Goal: Transaction & Acquisition: Purchase product/service

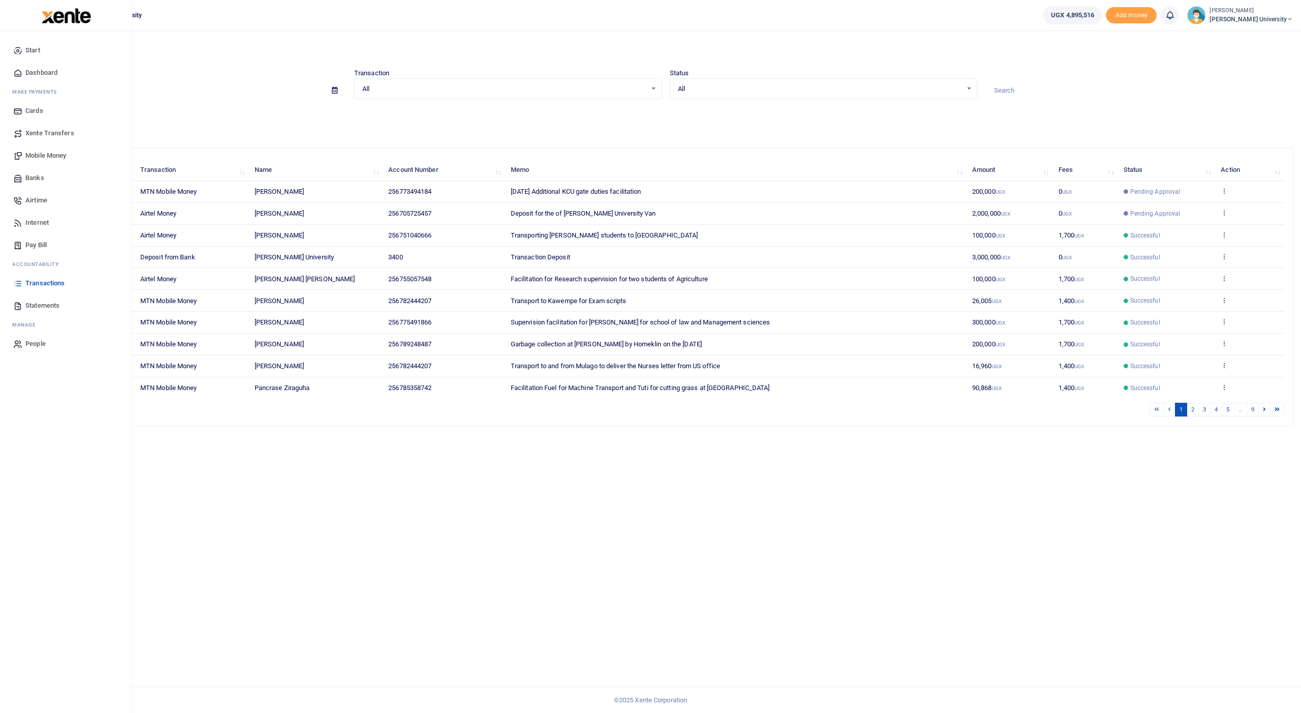
click at [49, 151] on span "Mobile Money" at bounding box center [45, 155] width 41 height 10
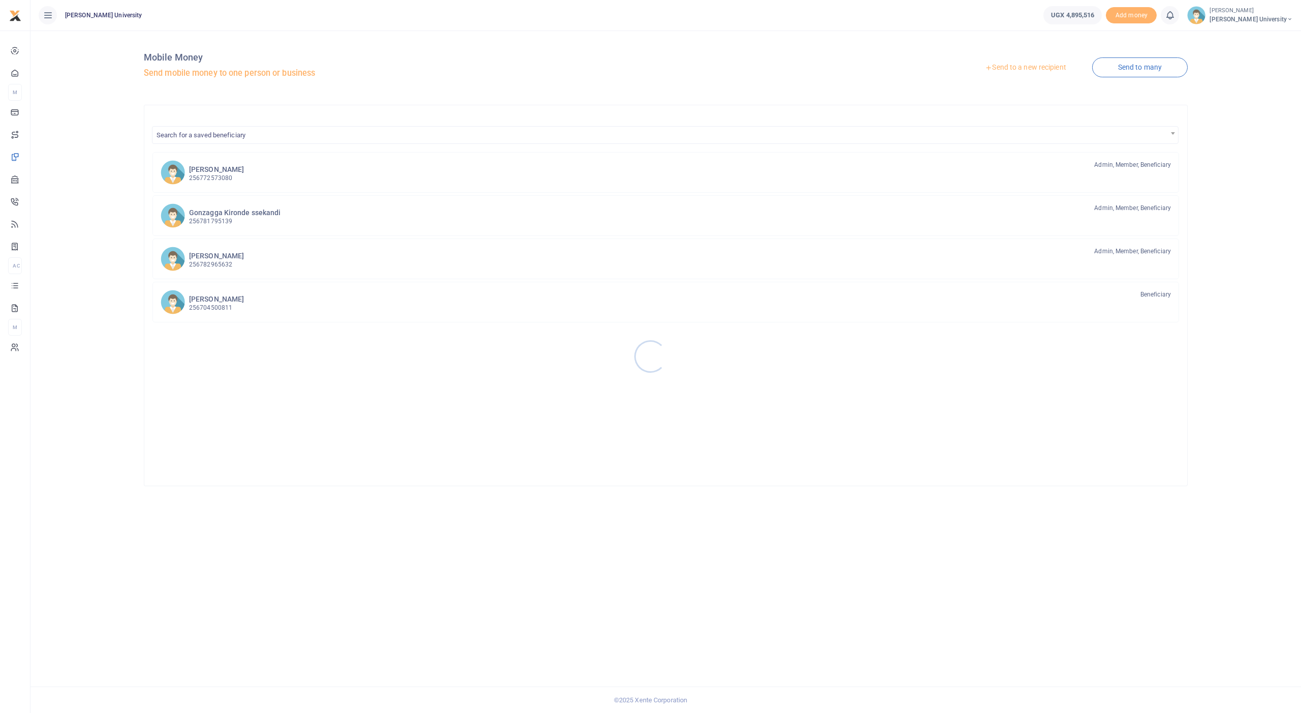
click at [1019, 68] on div at bounding box center [650, 356] width 1301 height 713
click at [1014, 67] on link "Send to a new recipient" at bounding box center [1025, 67] width 133 height 18
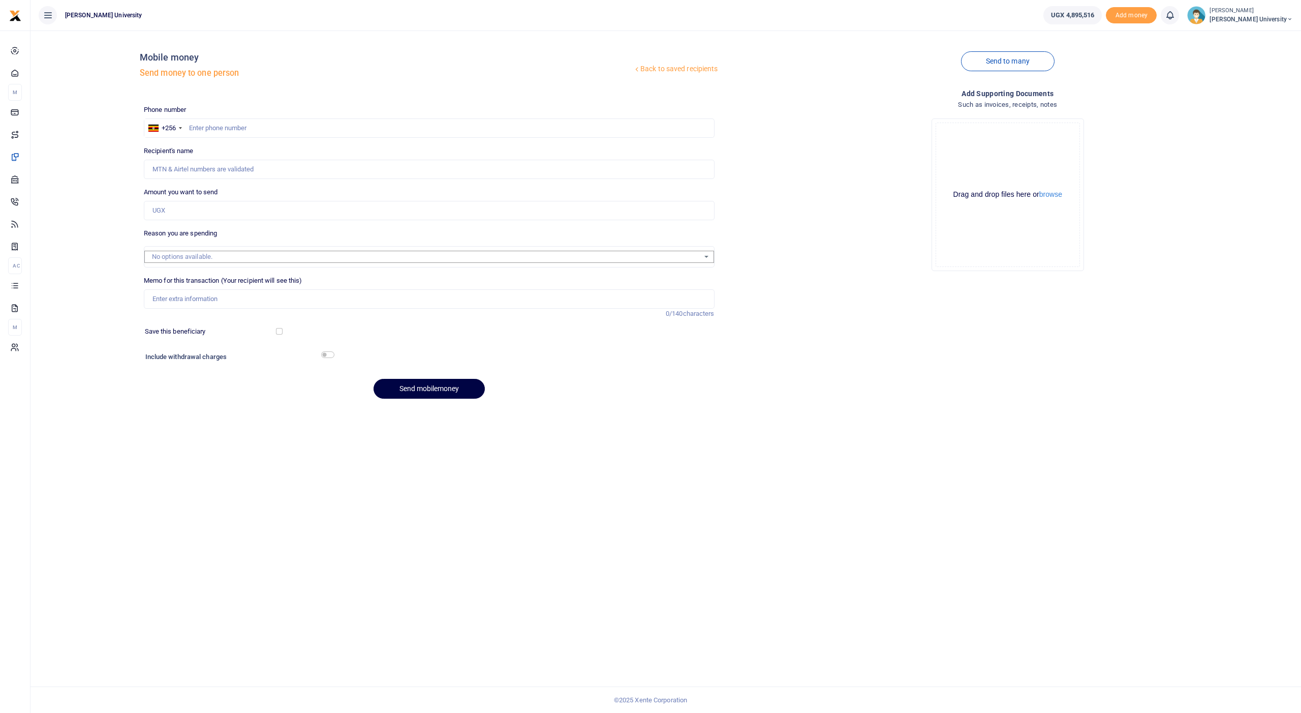
click at [211, 126] on div at bounding box center [650, 356] width 1301 height 713
click at [213, 125] on input "text" at bounding box center [429, 127] width 571 height 19
type input "785800326"
type input "[PERSON_NAME]"
type input "785800326"
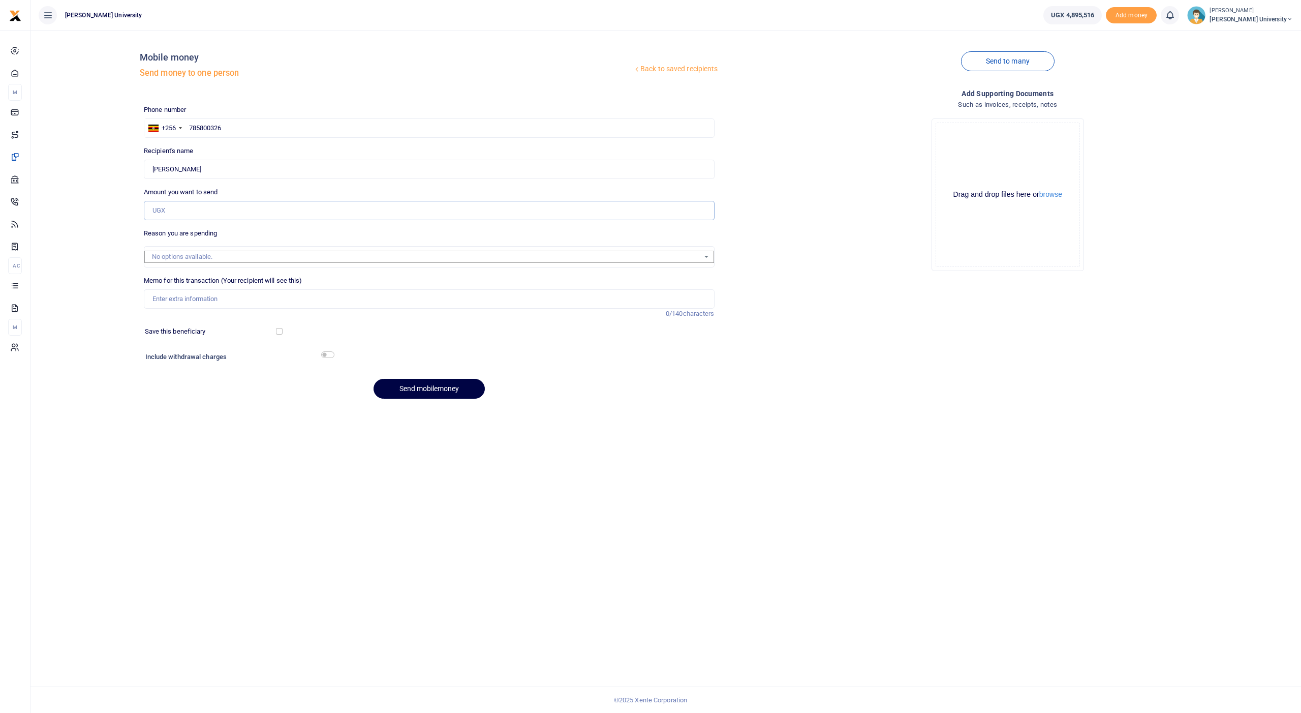
click at [208, 207] on input "Amount you want to send" at bounding box center [429, 210] width 571 height 19
type input "1,200,000"
click at [180, 295] on input "Memo for this transaction (Your recipient will see this)" at bounding box center [429, 298] width 571 height 19
type input "water pump servicing"
click at [323, 352] on input "checkbox" at bounding box center [327, 354] width 13 height 7
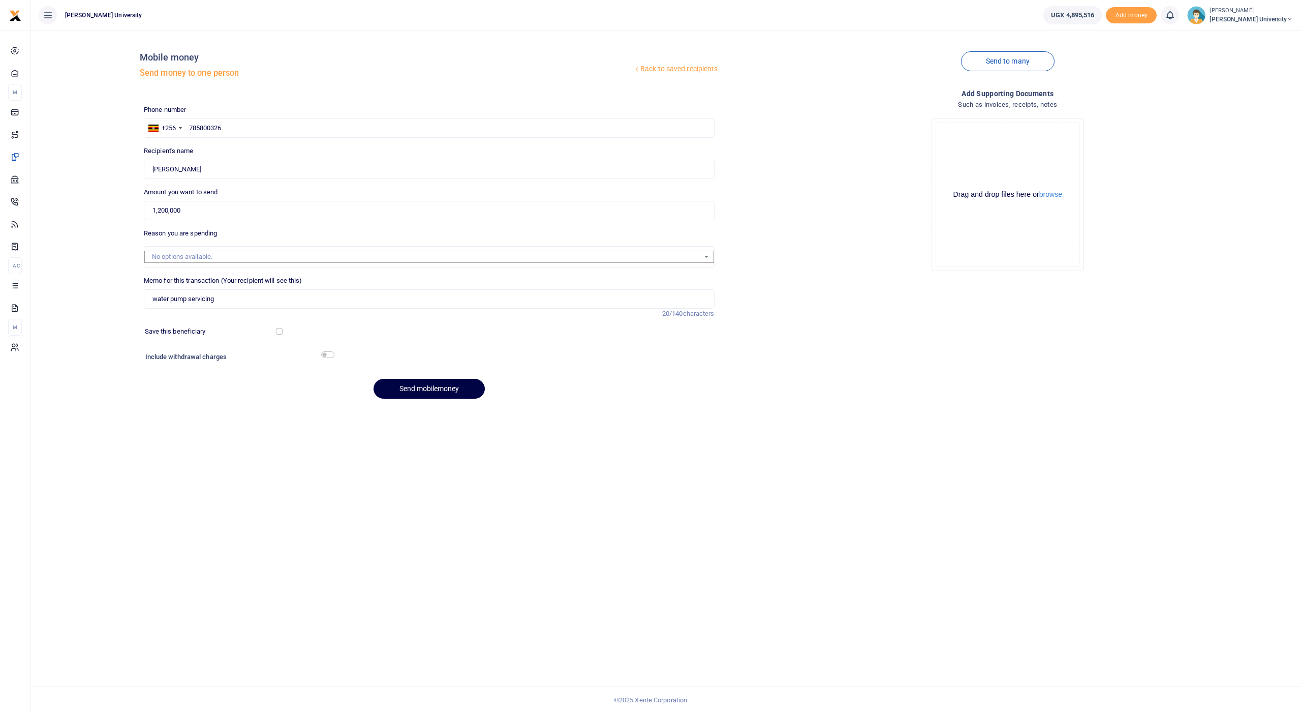
checkbox input "true"
click at [243, 294] on input "water pump servicing" at bounding box center [429, 298] width 571 height 19
type input "water pump servicing at KCU"
click at [412, 410] on button "Send mobilemoney" at bounding box center [429, 417] width 111 height 20
